Goal: Information Seeking & Learning: Learn about a topic

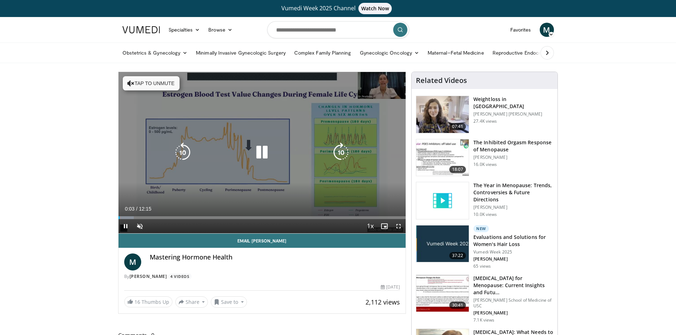
click at [261, 148] on icon "Video Player" at bounding box center [262, 153] width 20 height 20
click at [258, 154] on icon "Video Player" at bounding box center [262, 153] width 20 height 20
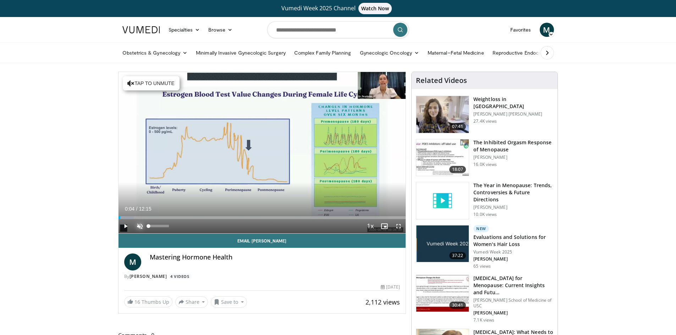
click at [142, 226] on span "Video Player" at bounding box center [140, 226] width 14 height 14
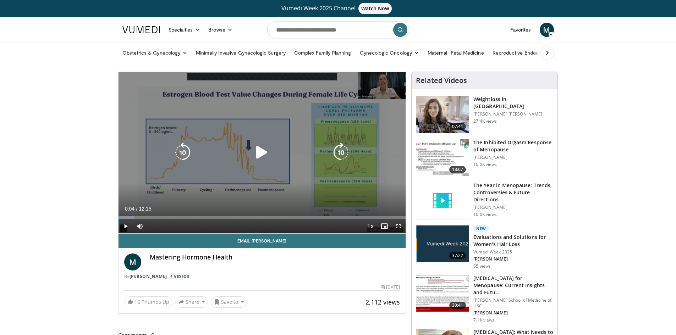
click at [265, 150] on icon "Video Player" at bounding box center [262, 153] width 20 height 20
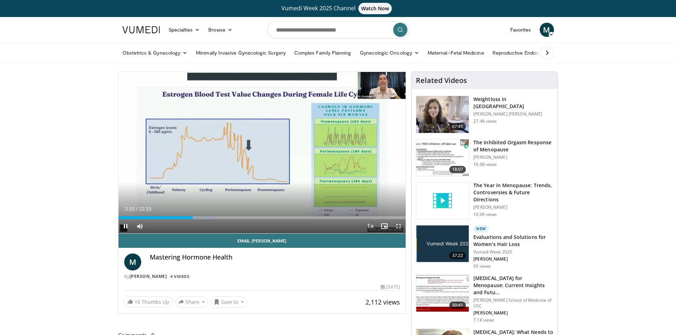
click at [269, 230] on div "Current Time 3:10 / Duration 12:15 Pause Skip Backward Skip Forward Mute 0% Loa…" at bounding box center [262, 226] width 287 height 14
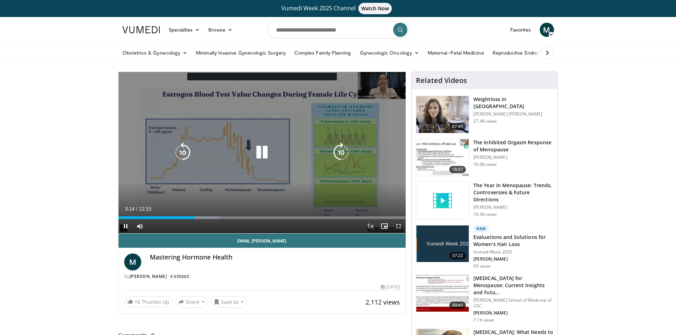
click at [302, 203] on div "10 seconds Tap to unmute" at bounding box center [262, 152] width 287 height 161
click at [263, 151] on icon "Video Player" at bounding box center [262, 153] width 20 height 20
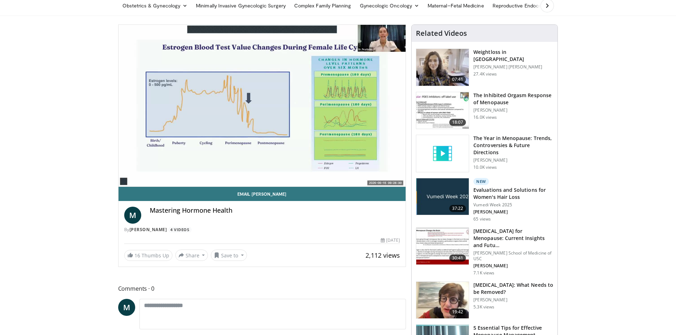
scroll to position [35, 0]
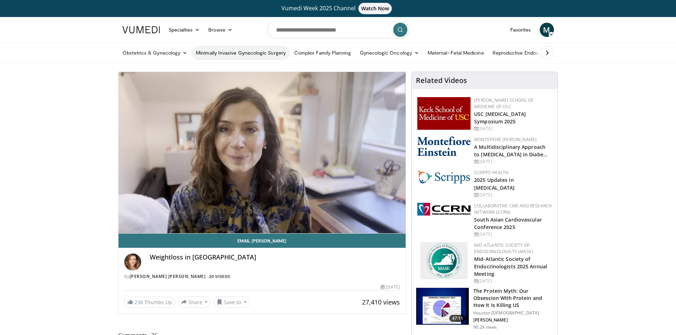
click at [220, 52] on link "Minimally Invasive Gynecologic Surgery" at bounding box center [241, 53] width 98 height 14
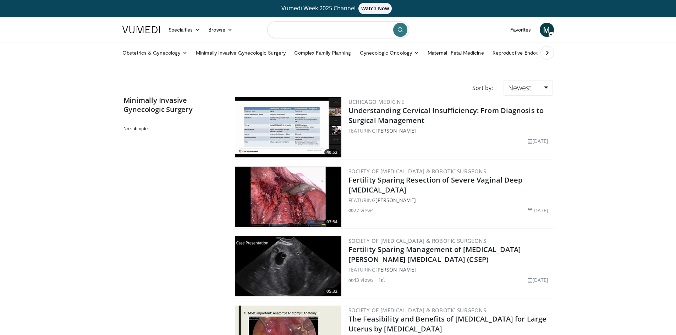
click at [297, 28] on input "Search topics, interventions" at bounding box center [338, 29] width 142 height 17
type input "**********"
click at [402, 30] on icon "submit" at bounding box center [400, 30] width 6 height 6
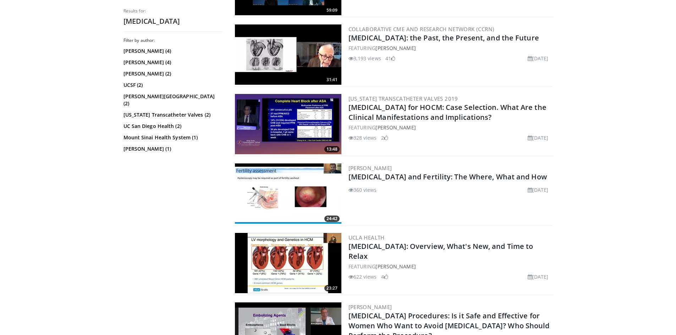
scroll to position [745, 0]
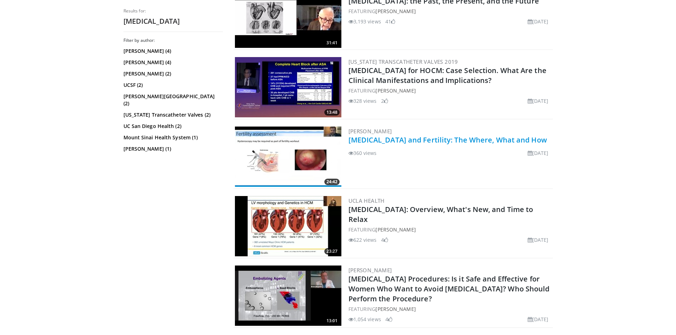
click at [374, 137] on link "Fibroids and Fertility: The Where, What and How" at bounding box center [447, 140] width 198 height 10
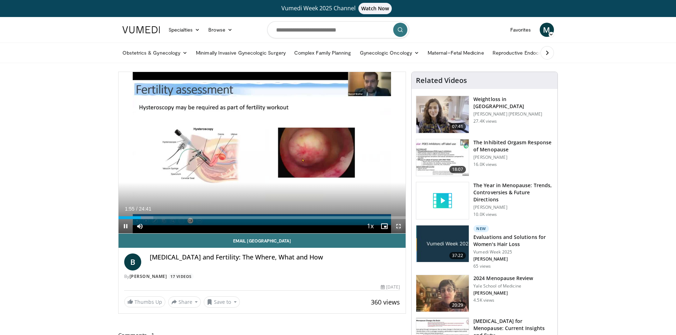
click at [398, 226] on span "Video Player" at bounding box center [398, 226] width 14 height 14
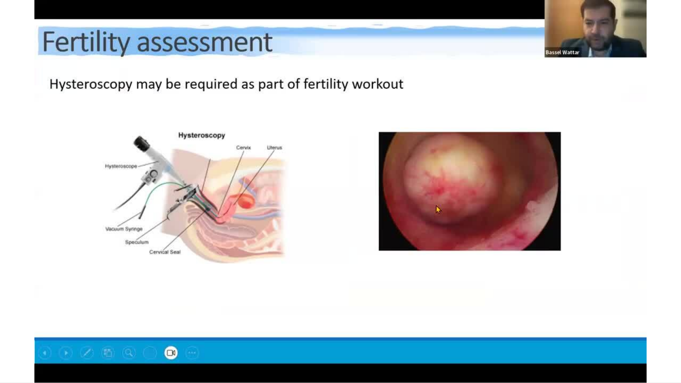
click at [629, 330] on div "10 seconds Tap to unmute" at bounding box center [340, 191] width 681 height 383
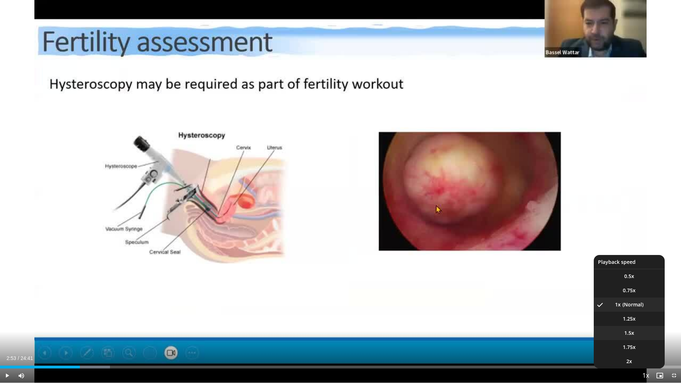
click at [628, 334] on span "1.5x" at bounding box center [630, 333] width 10 height 7
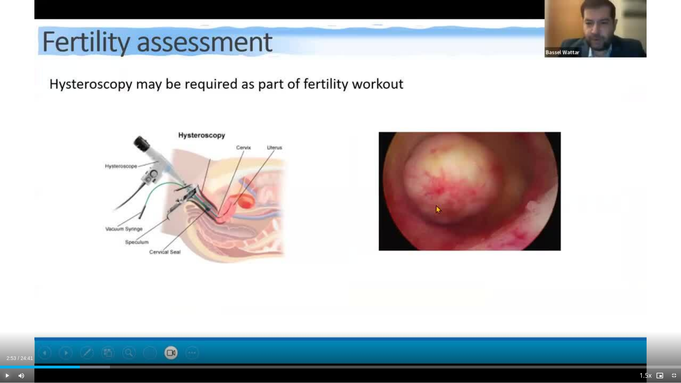
click at [5, 335] on span "Video Player" at bounding box center [7, 376] width 14 height 14
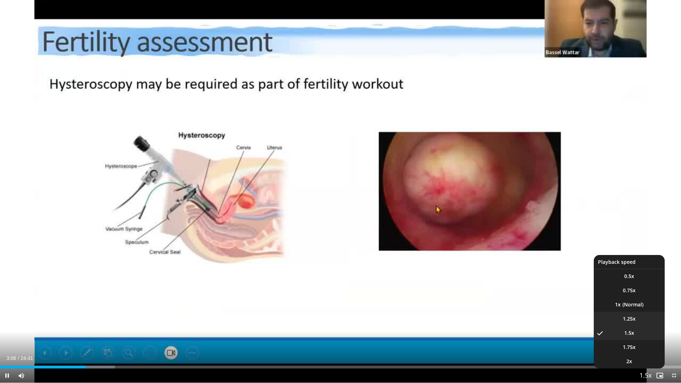
click at [619, 318] on li "1.25x" at bounding box center [629, 319] width 71 height 14
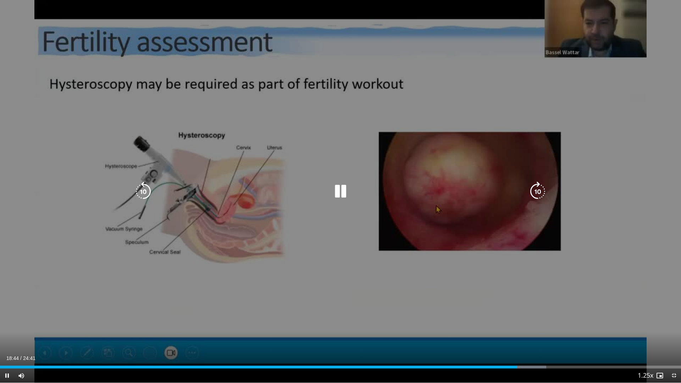
click at [605, 264] on div "10 seconds Tap to unmute" at bounding box center [340, 191] width 681 height 383
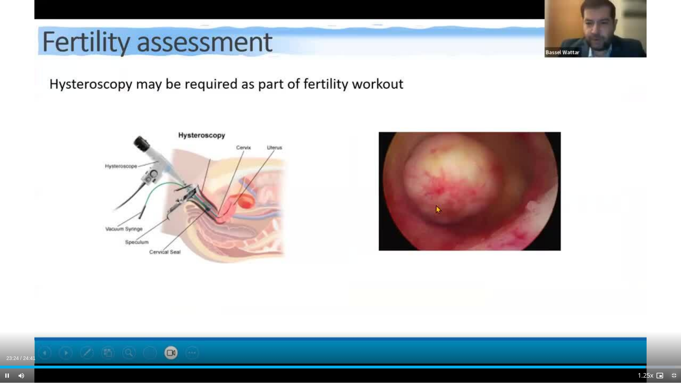
click at [674, 335] on span "Video Player" at bounding box center [674, 376] width 14 height 14
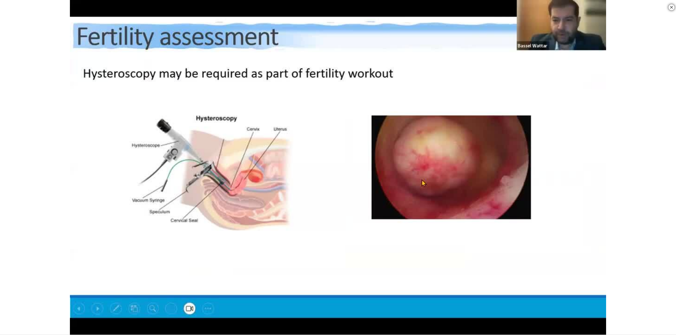
scroll to position [177, 0]
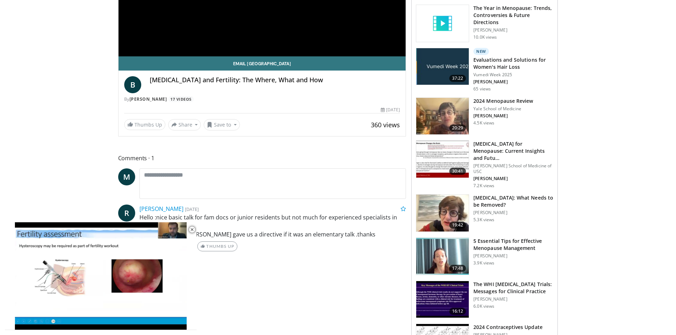
click at [430, 151] on img at bounding box center [442, 159] width 53 height 37
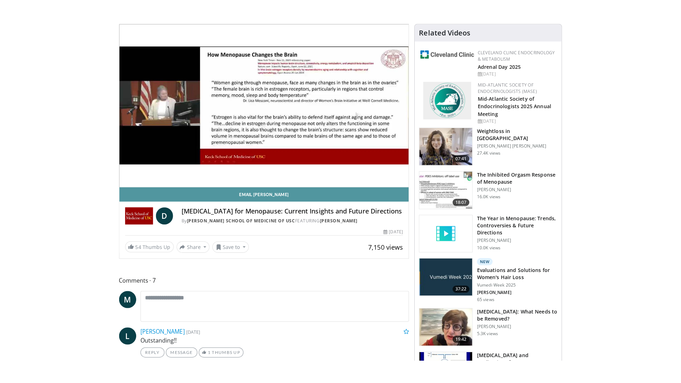
scroll to position [71, 0]
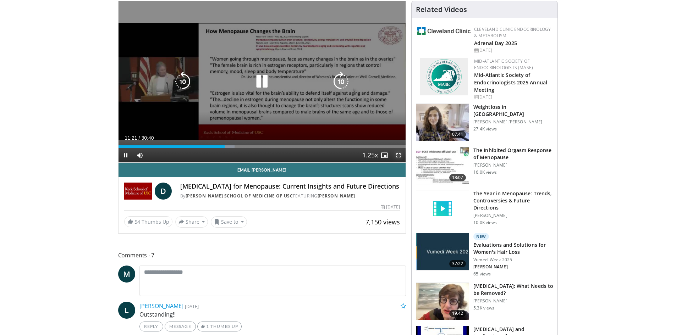
drag, startPoint x: 398, startPoint y: 155, endPoint x: 398, endPoint y: 186, distance: 30.9
click at [398, 155] on span "Video Player" at bounding box center [398, 155] width 14 height 14
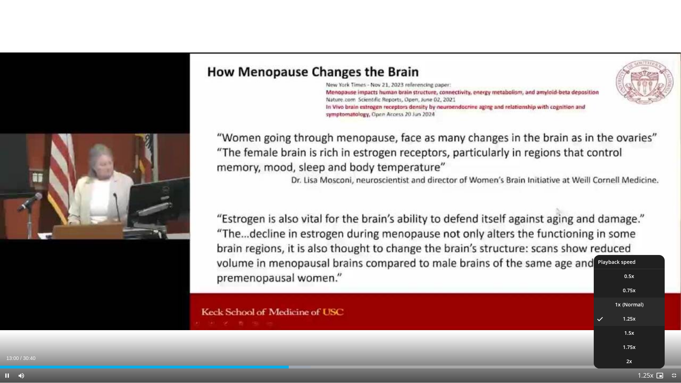
click at [627, 304] on li "1x" at bounding box center [629, 305] width 71 height 14
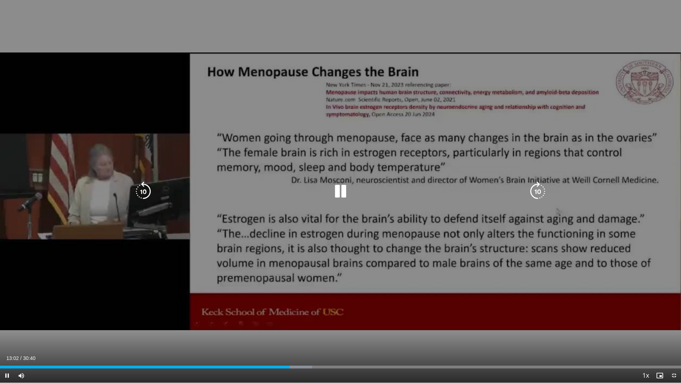
click at [506, 280] on div "10 seconds Tap to unmute" at bounding box center [340, 191] width 681 height 383
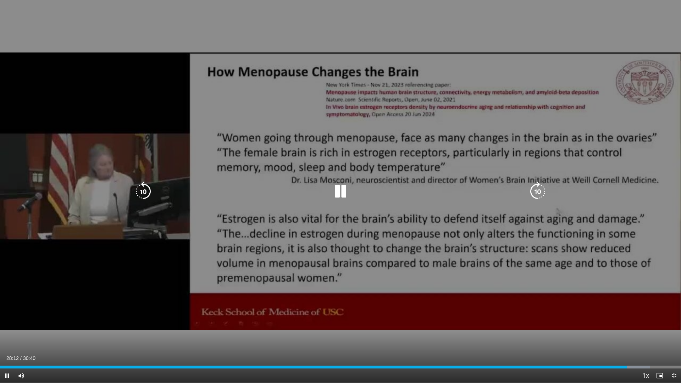
click at [463, 267] on div "10 seconds Tap to unmute" at bounding box center [340, 191] width 681 height 383
click at [145, 189] on icon "Video Player" at bounding box center [143, 192] width 20 height 20
click at [140, 192] on icon "Video Player" at bounding box center [143, 192] width 20 height 20
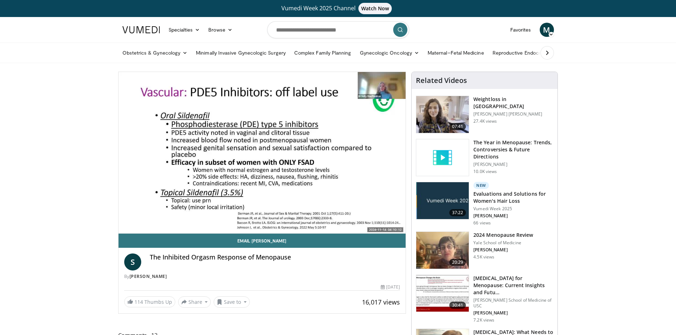
click at [265, 273] on div "S The Inhibited Orgasm Response of Menopause By Sally Macphedran" at bounding box center [262, 267] width 276 height 26
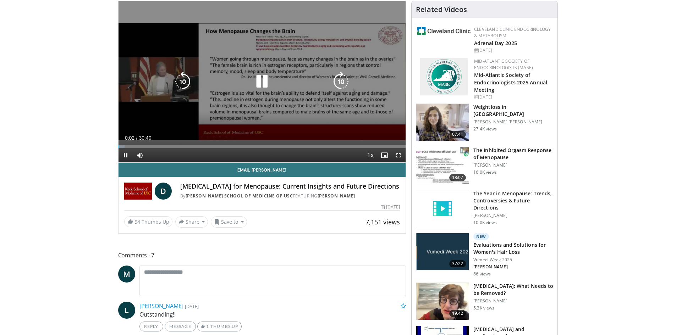
click at [260, 79] on icon "Video Player" at bounding box center [262, 82] width 20 height 20
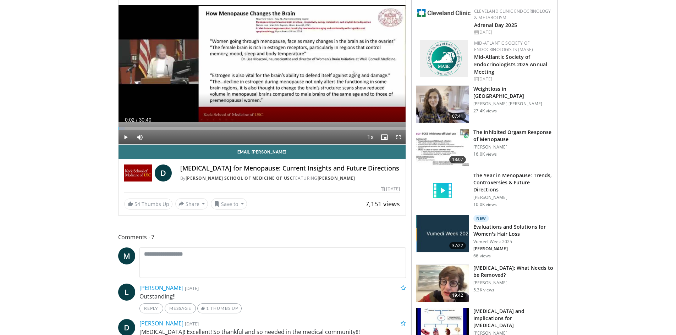
scroll to position [106, 0]
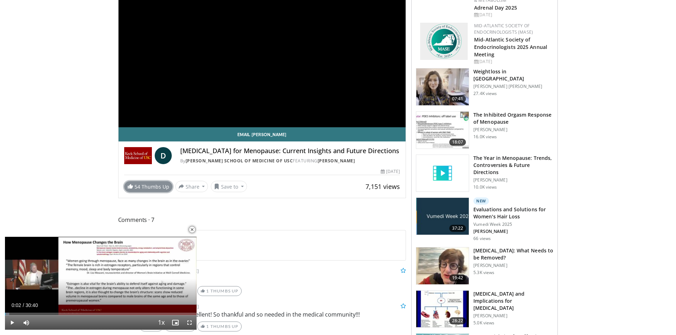
click at [143, 192] on link "54 Thumbs Up" at bounding box center [148, 186] width 48 height 11
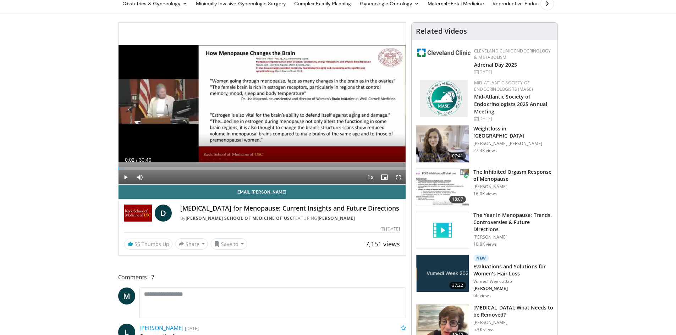
scroll to position [0, 0]
